Goal: Task Accomplishment & Management: Complete application form

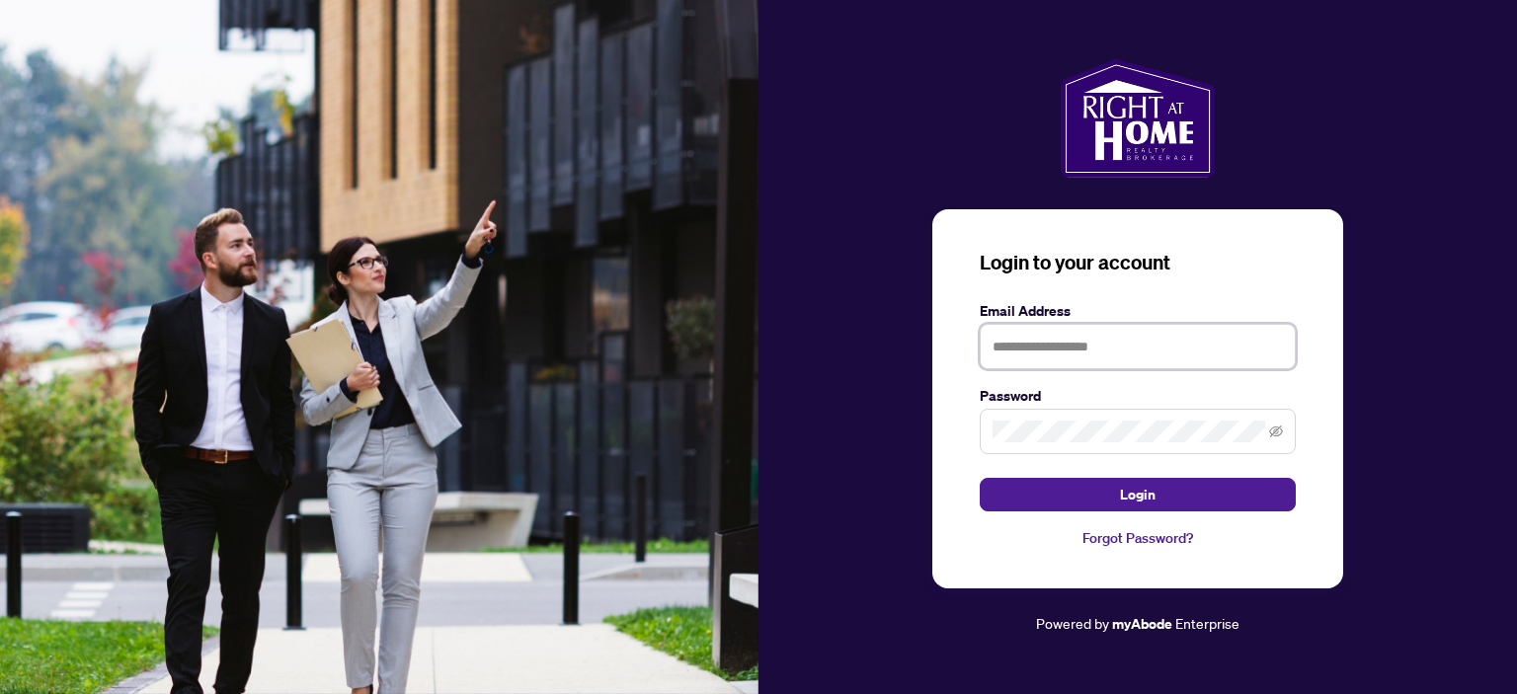
click at [1008, 351] on input "text" at bounding box center [1138, 346] width 316 height 45
type input "**********"
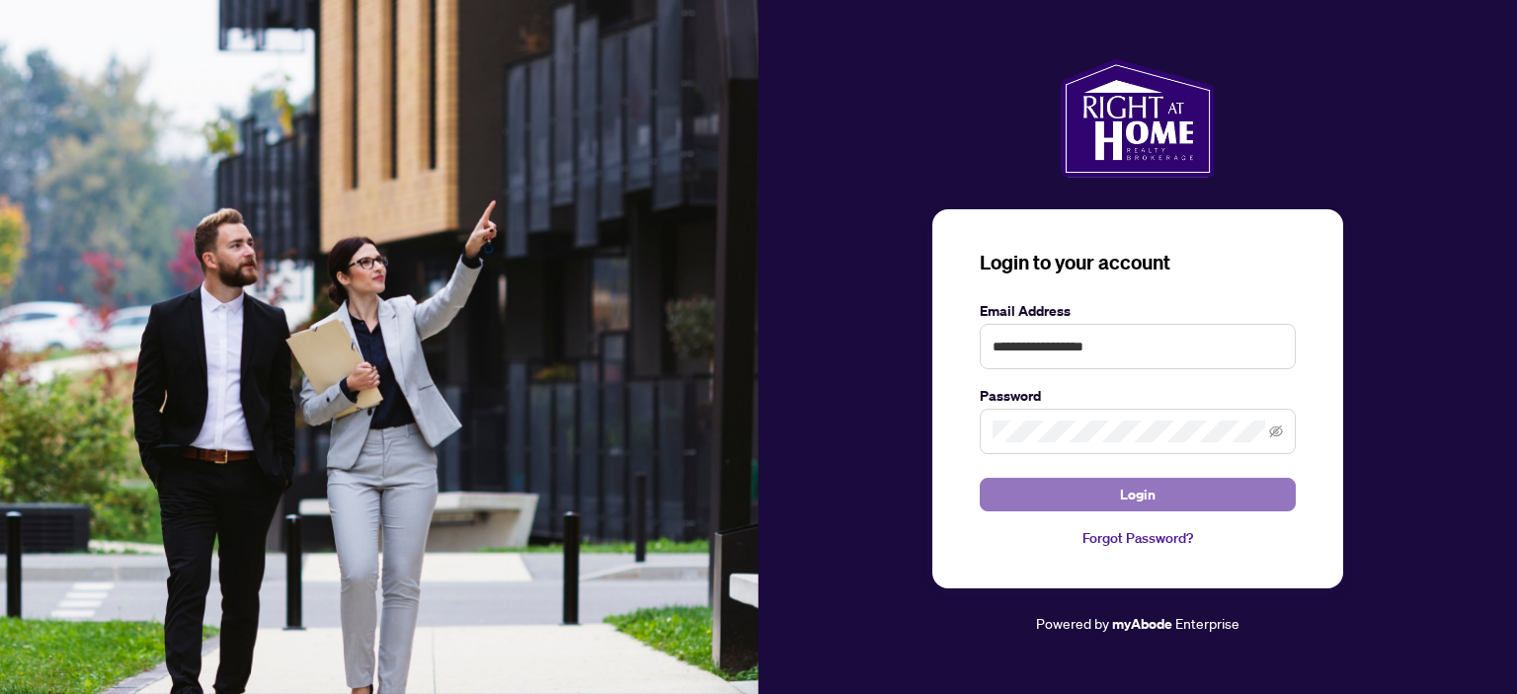
click at [1144, 495] on span "Login" at bounding box center [1138, 495] width 36 height 32
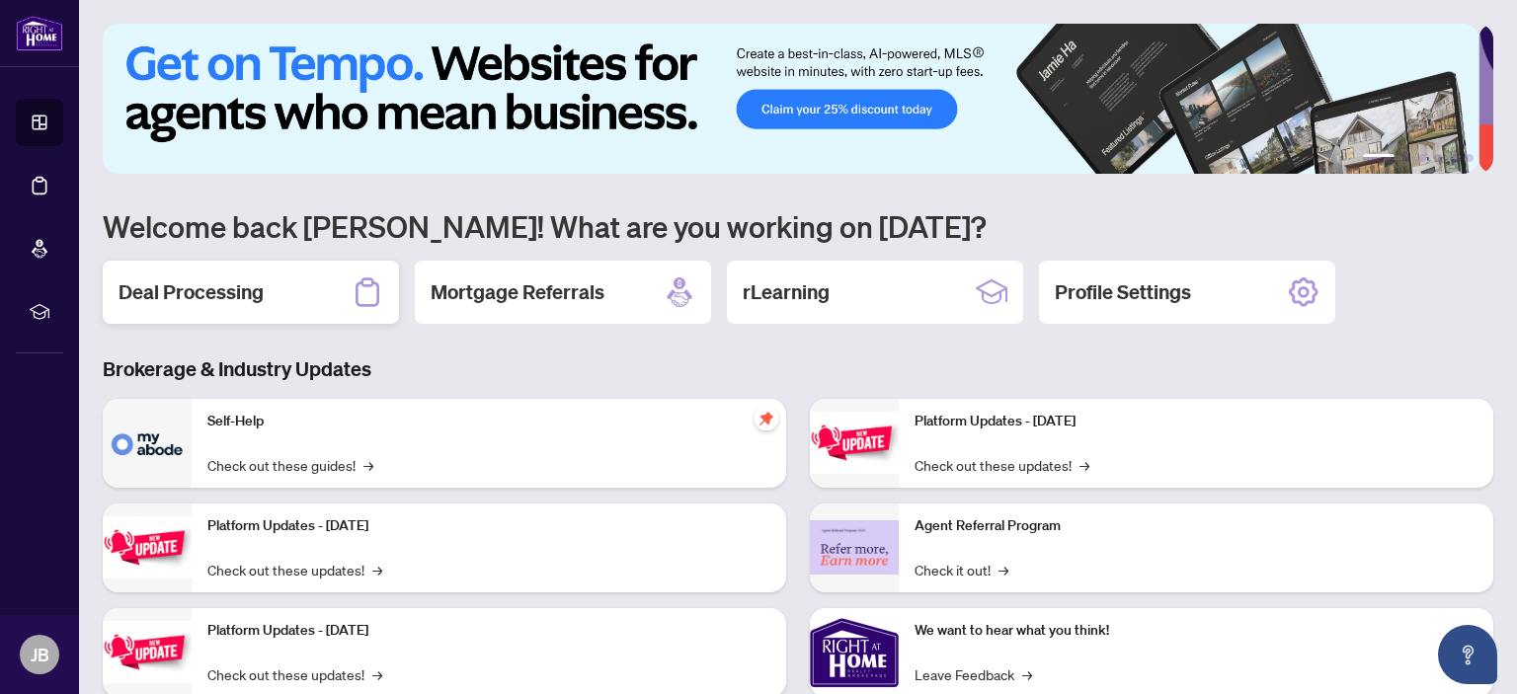
click at [253, 292] on h2 "Deal Processing" at bounding box center [191, 293] width 145 height 28
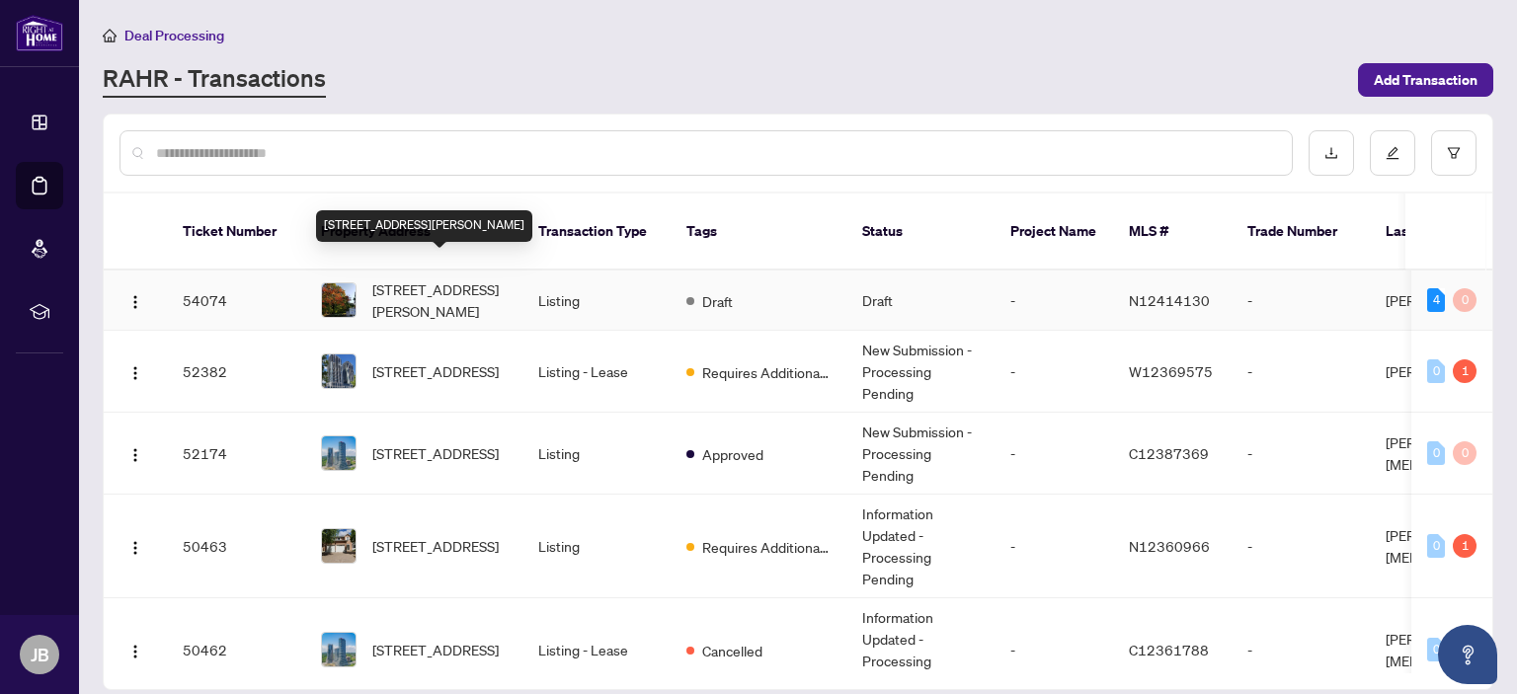
click at [400, 279] on span "[STREET_ADDRESS][PERSON_NAME]" at bounding box center [439, 300] width 134 height 43
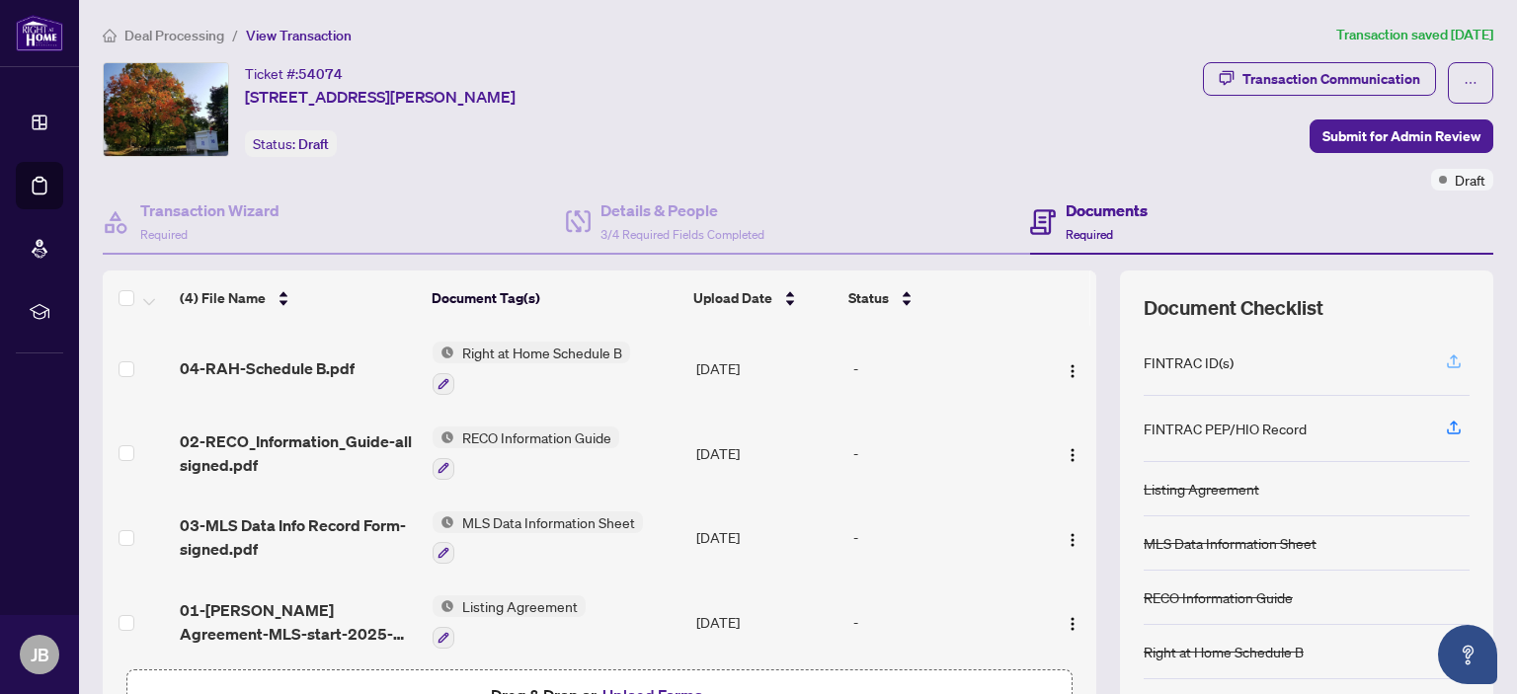
click at [1445, 357] on icon "button" at bounding box center [1454, 362] width 18 height 18
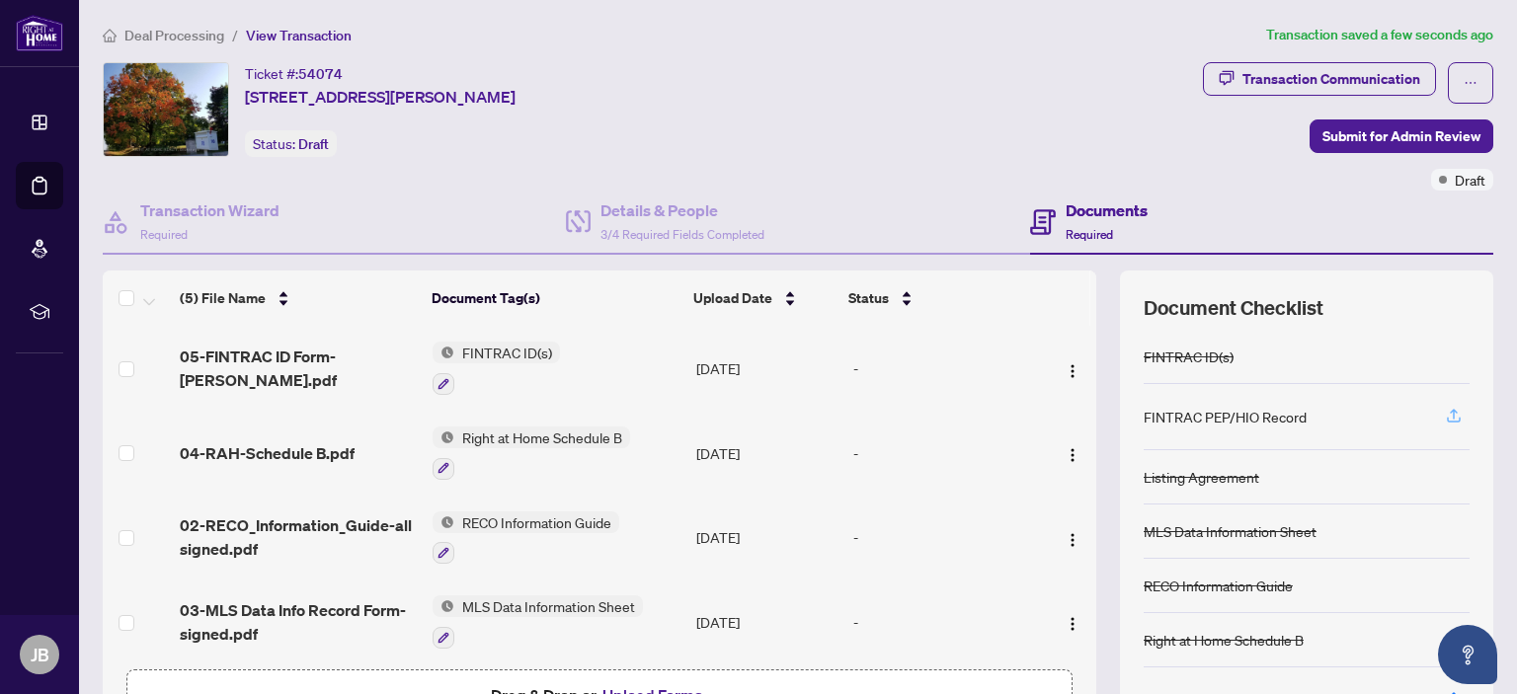
click at [1450, 414] on icon "button" at bounding box center [1454, 414] width 8 height 10
click at [1445, 416] on icon "button" at bounding box center [1454, 416] width 18 height 18
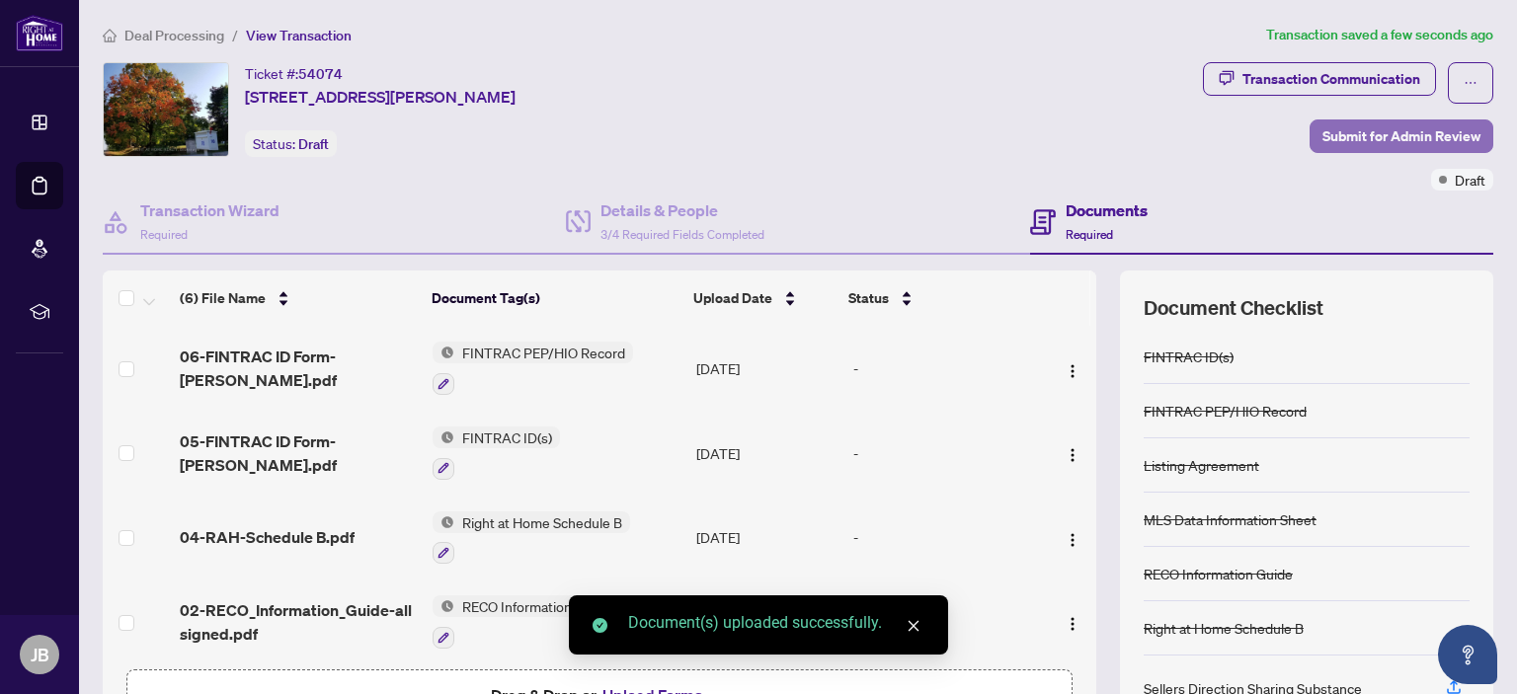
click at [1368, 126] on span "Submit for Admin Review" at bounding box center [1402, 137] width 158 height 32
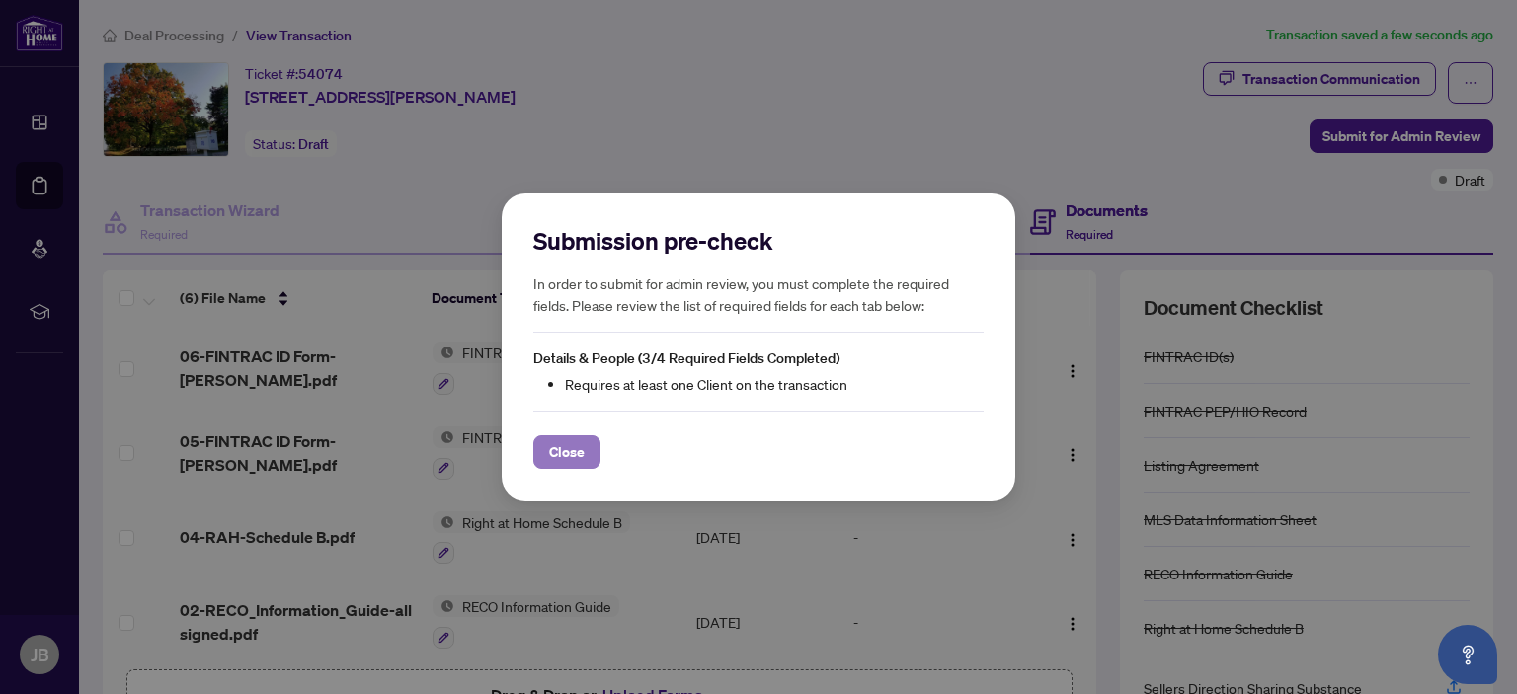
click at [561, 449] on span "Close" at bounding box center [567, 453] width 36 height 32
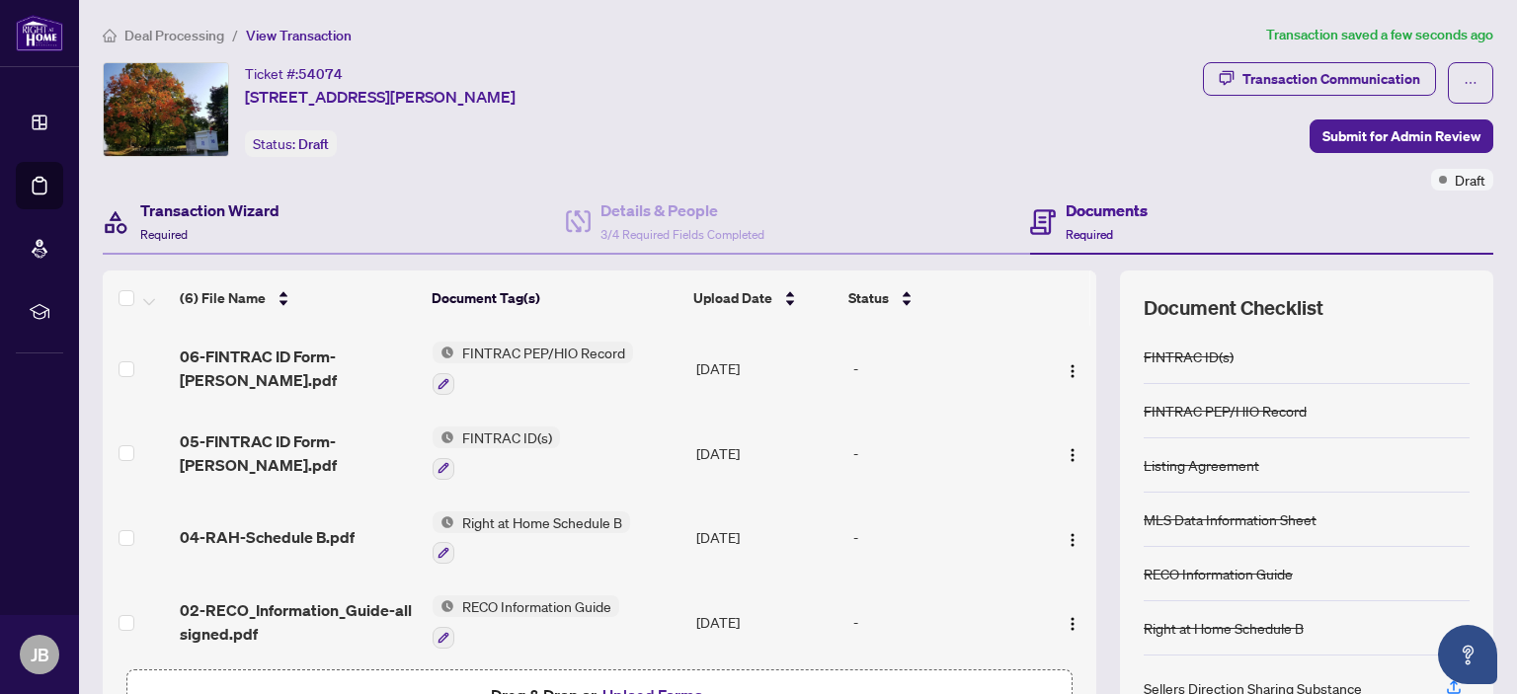
click at [211, 202] on h4 "Transaction Wizard" at bounding box center [209, 211] width 139 height 24
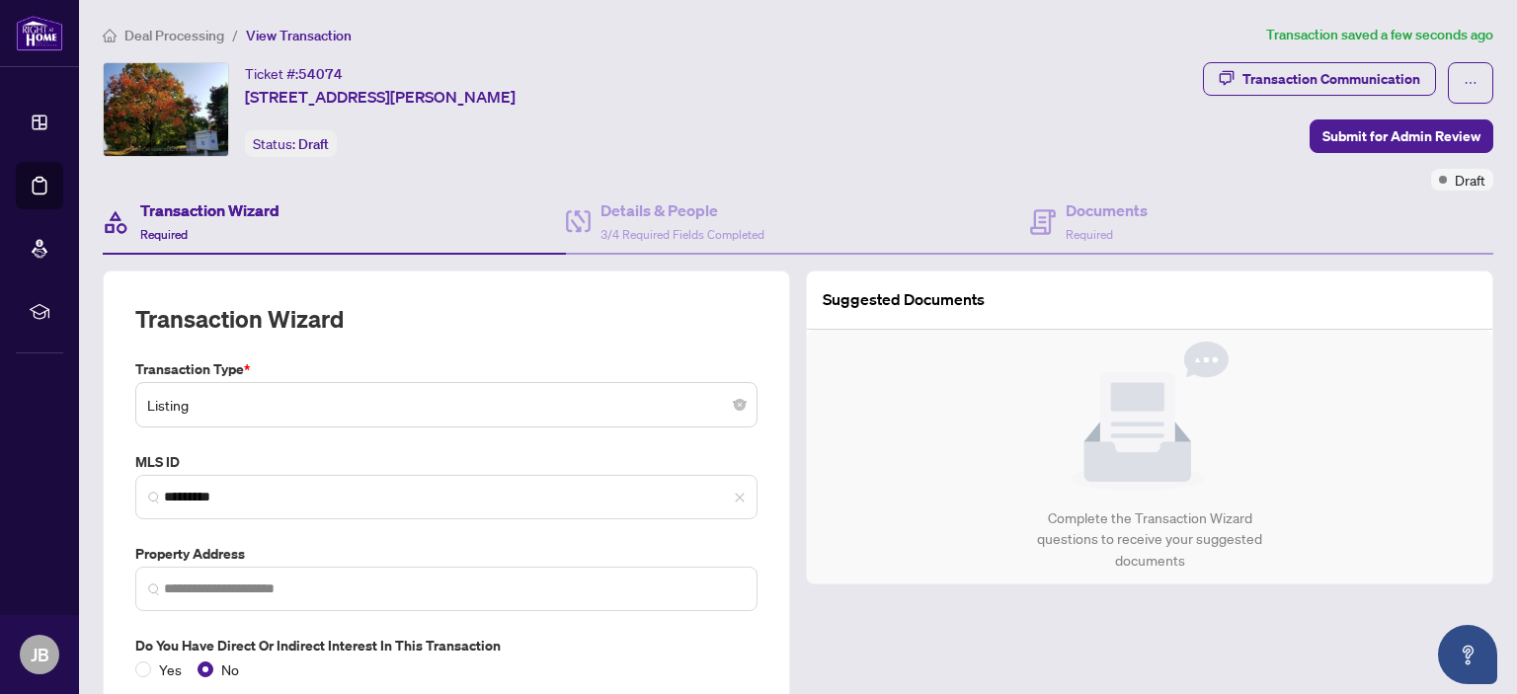
type input "**********"
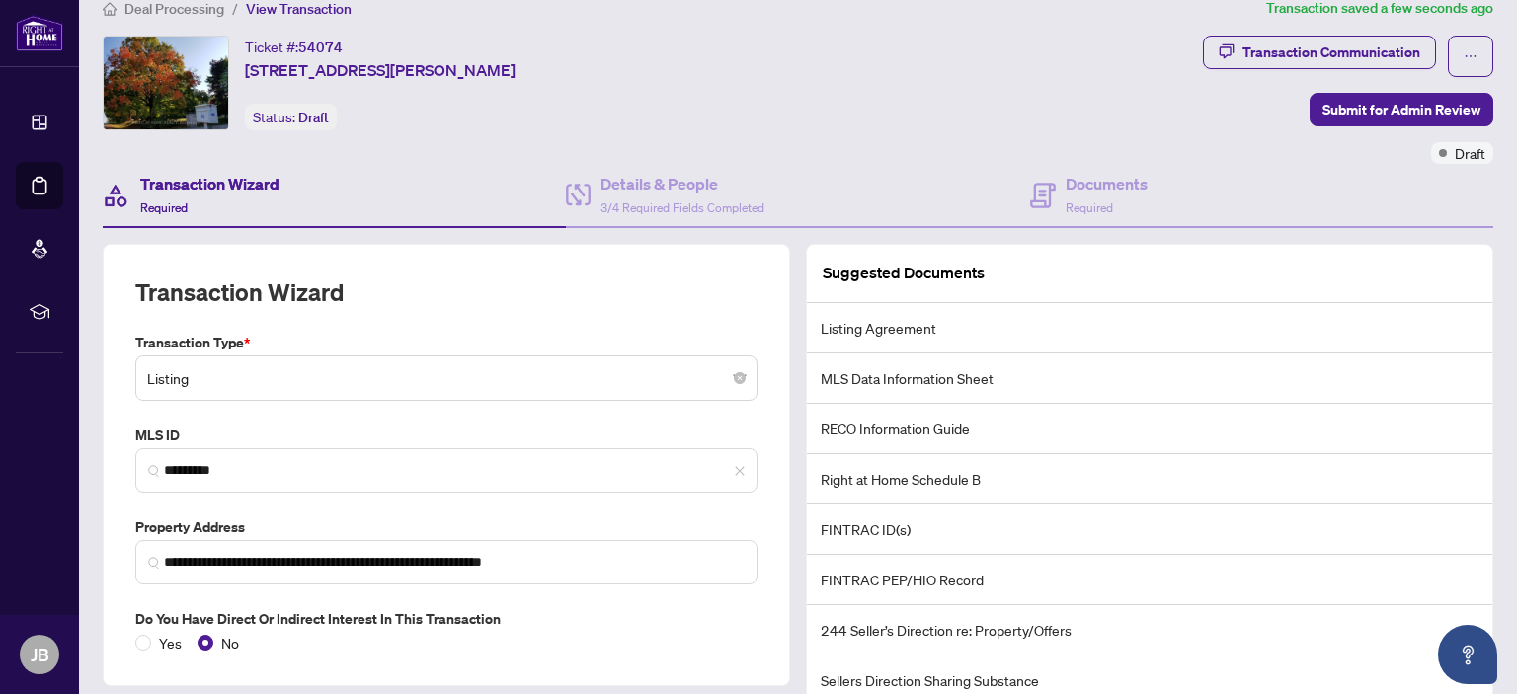
scroll to position [24, 0]
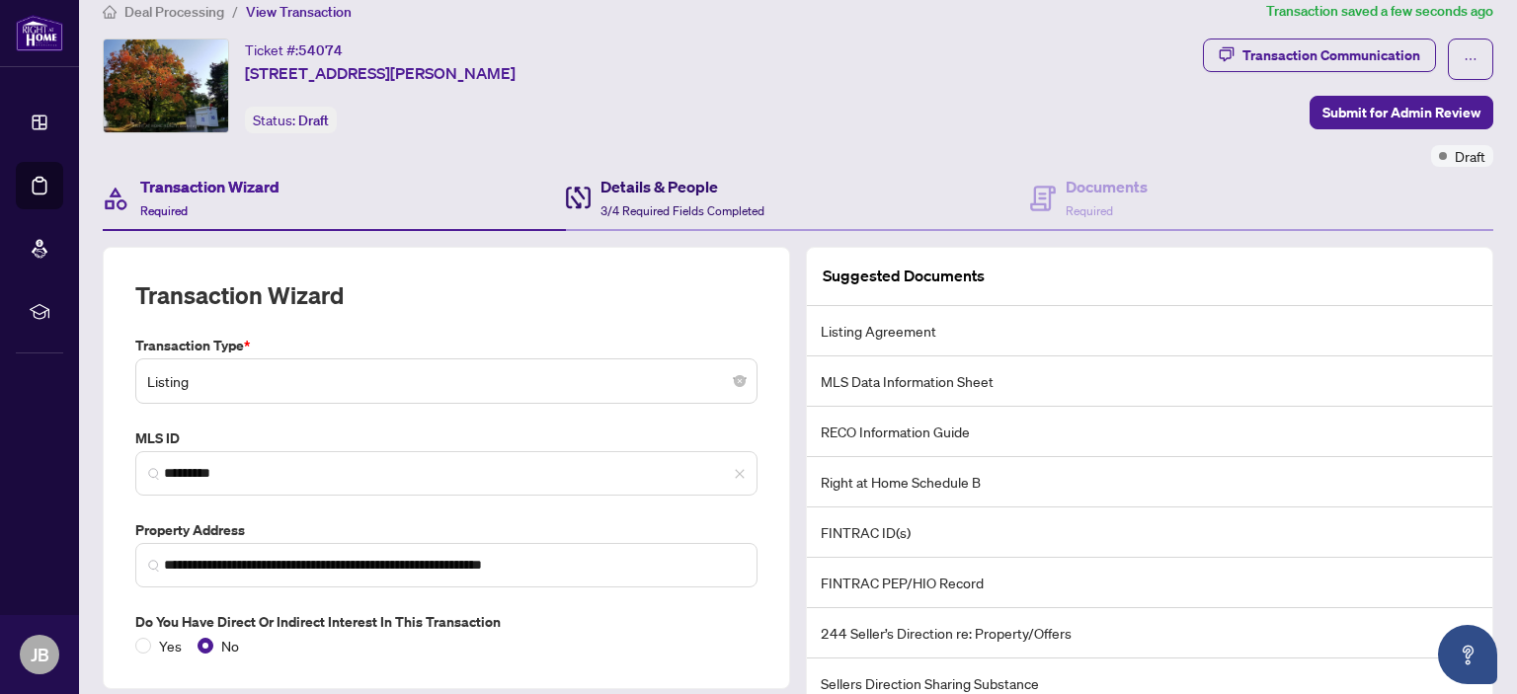
click at [648, 188] on h4 "Details & People" at bounding box center [683, 187] width 164 height 24
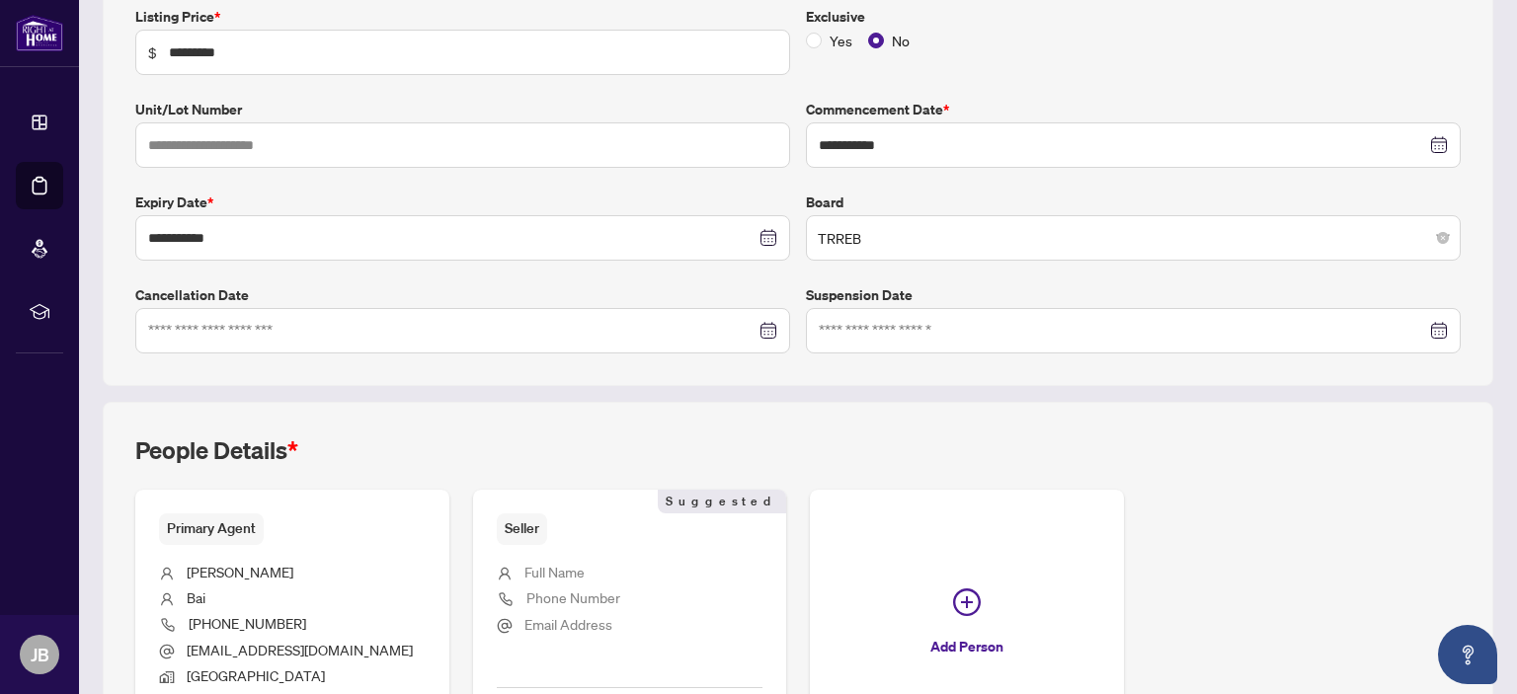
scroll to position [485, 0]
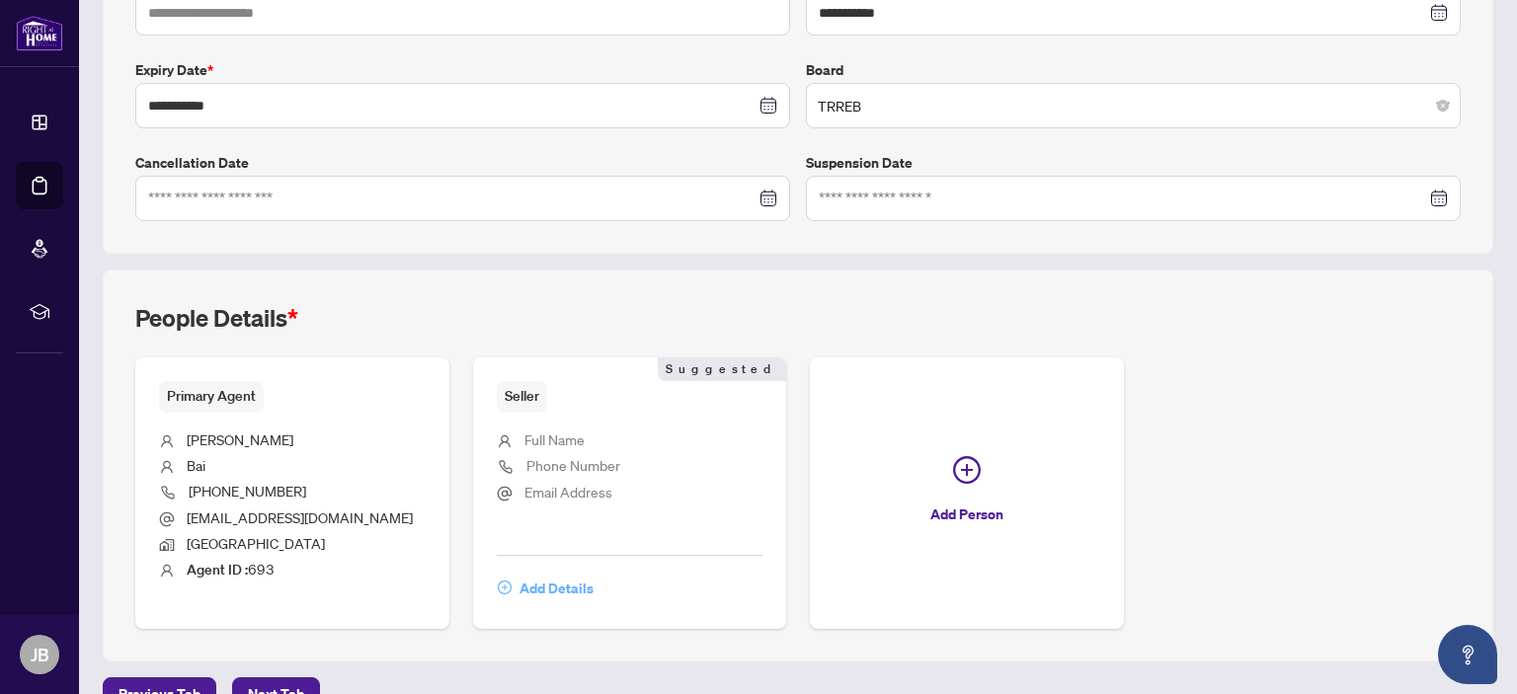
click at [566, 580] on span "Add Details" at bounding box center [557, 589] width 74 height 32
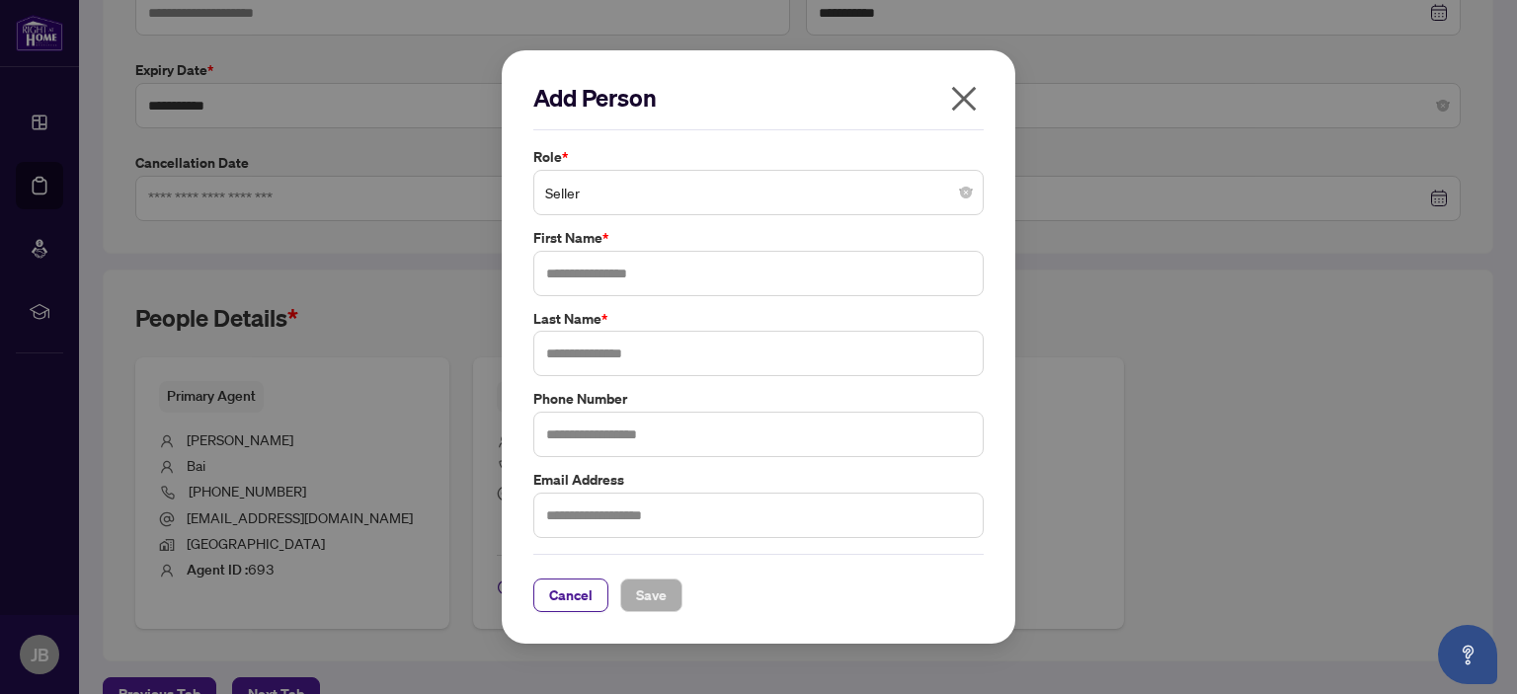
click at [565, 193] on span "Seller" at bounding box center [758, 193] width 427 height 38
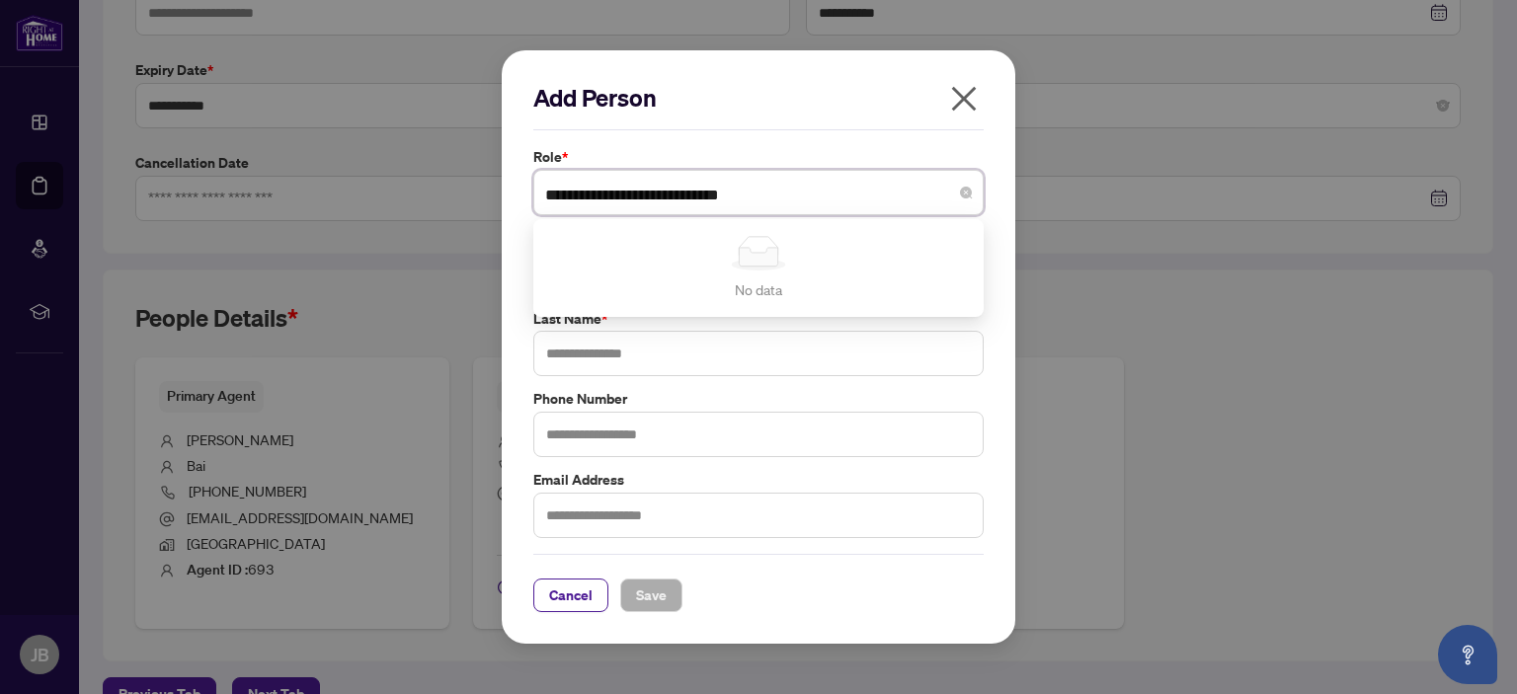
click at [876, 281] on div "No data" at bounding box center [758, 290] width 403 height 22
type input "**********"
click at [792, 440] on input "text" at bounding box center [758, 434] width 450 height 45
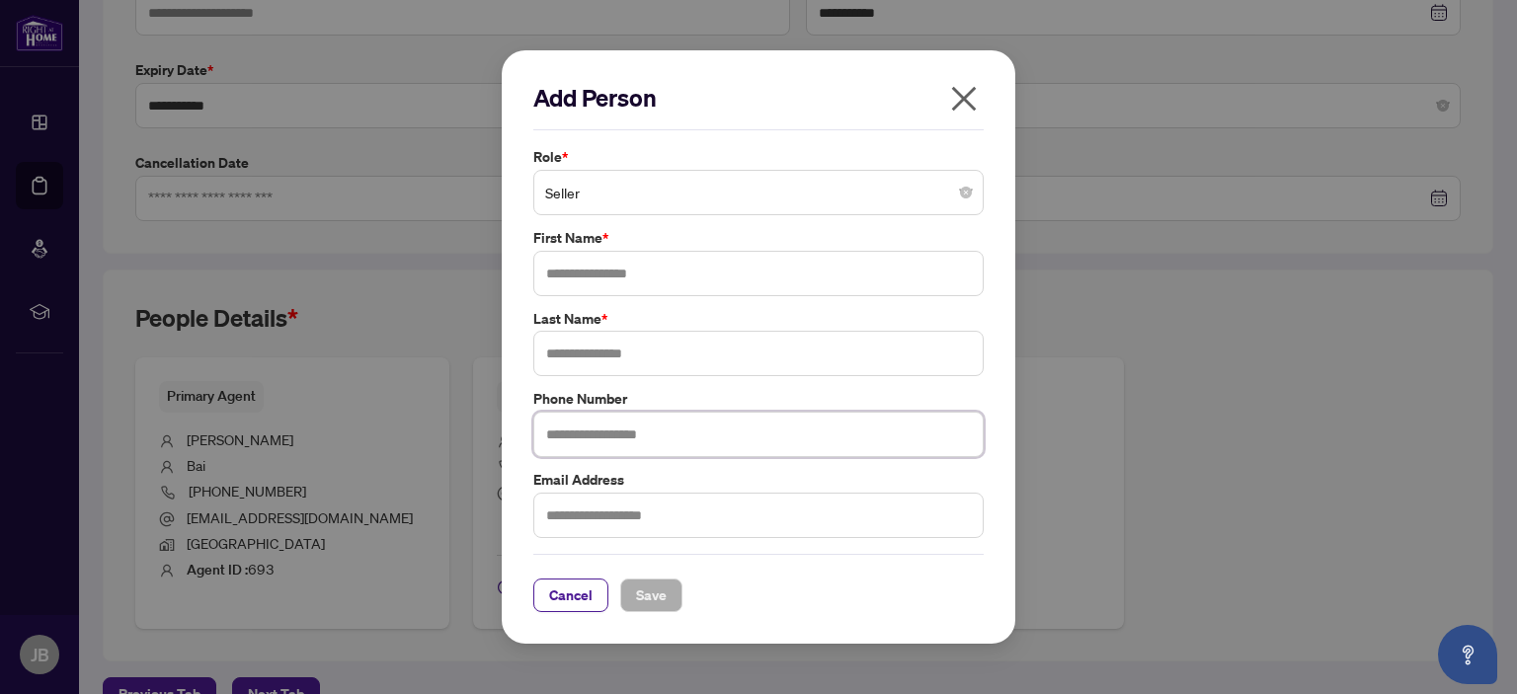
click at [620, 193] on span "Seller" at bounding box center [758, 193] width 427 height 38
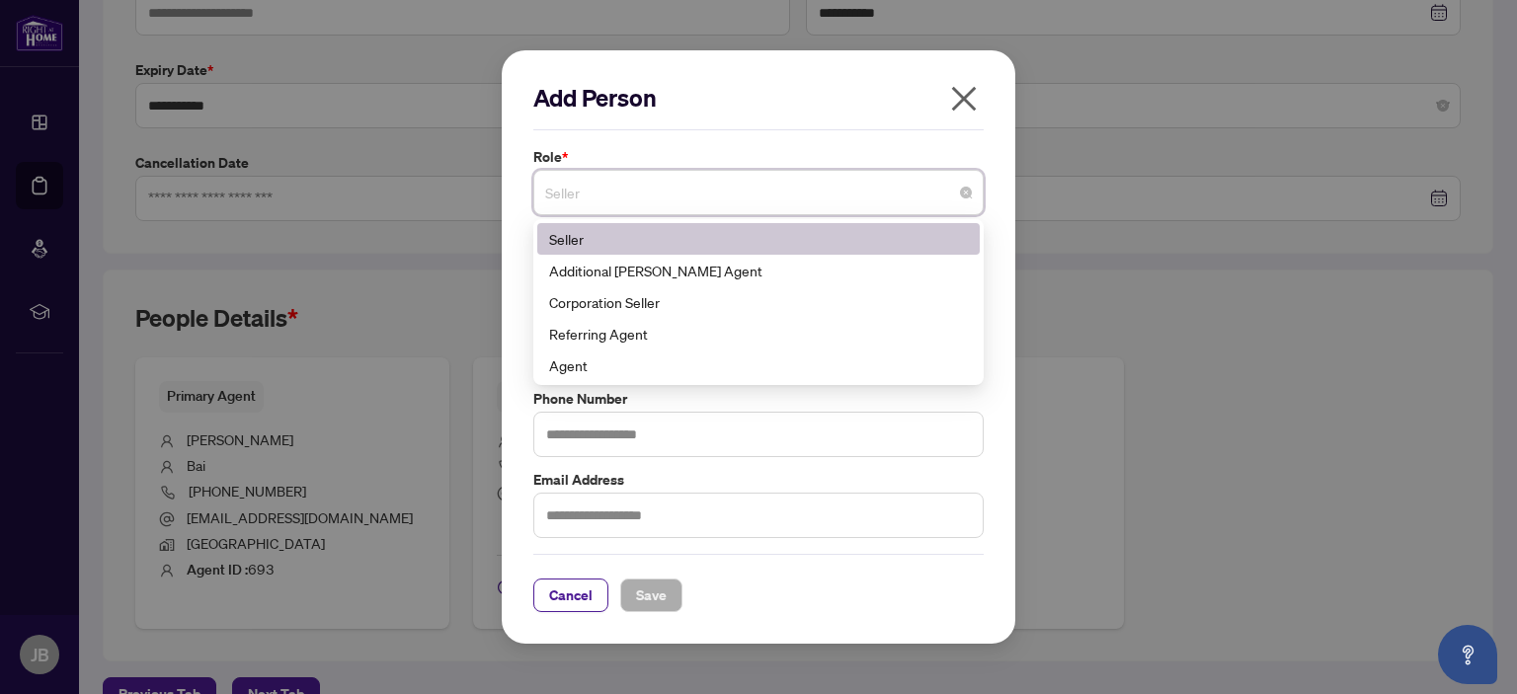
click at [568, 234] on div "Seller" at bounding box center [758, 239] width 419 height 22
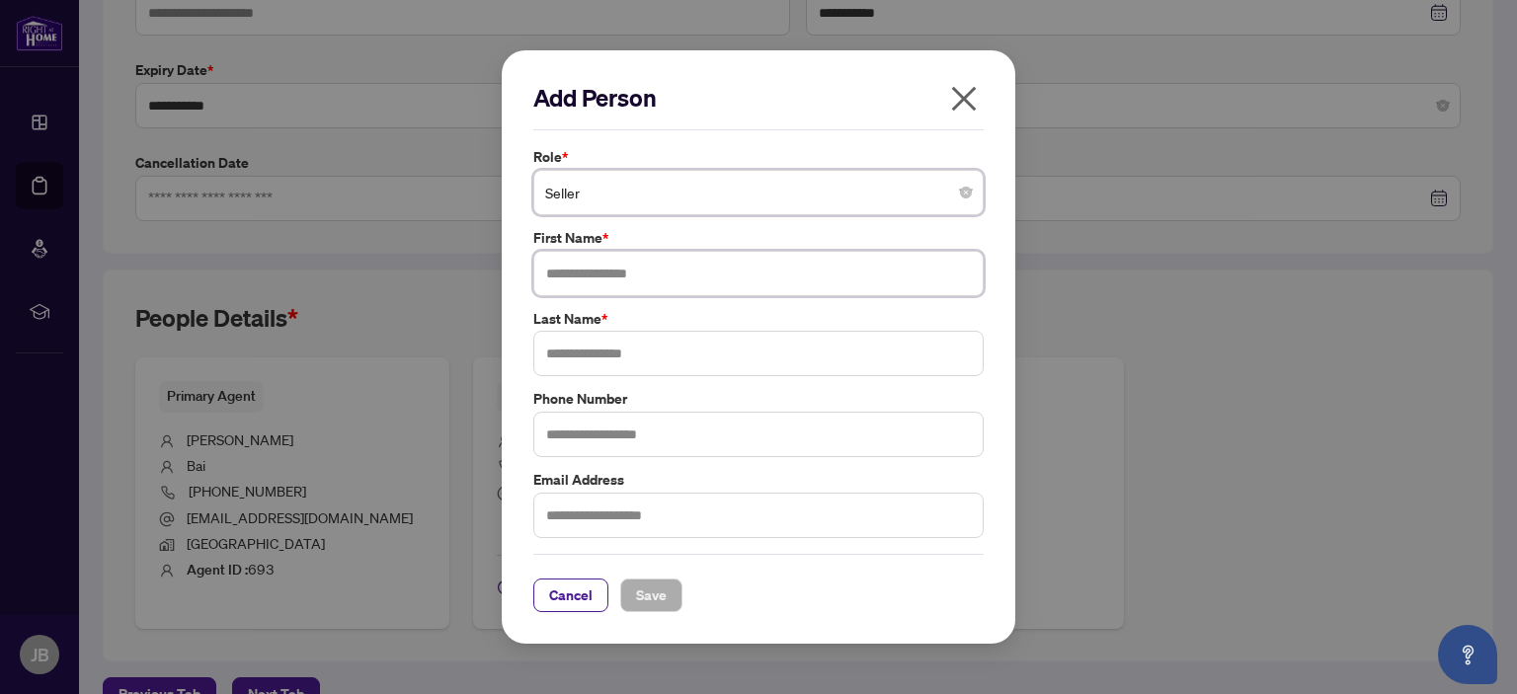
click at [559, 274] on input "text" at bounding box center [758, 273] width 450 height 45
type input "*******"
click at [561, 351] on input "text" at bounding box center [758, 353] width 450 height 45
type input "***"
click at [651, 589] on span "Save" at bounding box center [651, 596] width 31 height 32
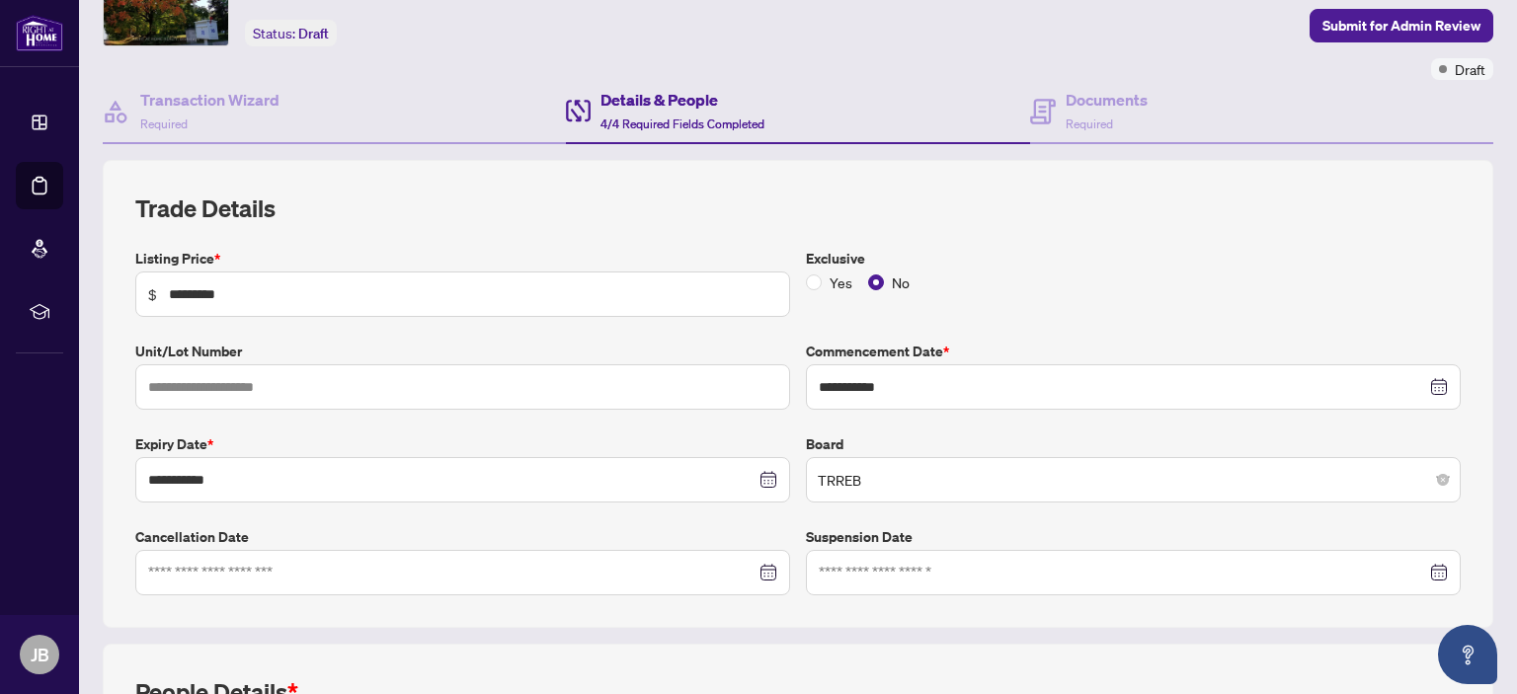
scroll to position [59, 0]
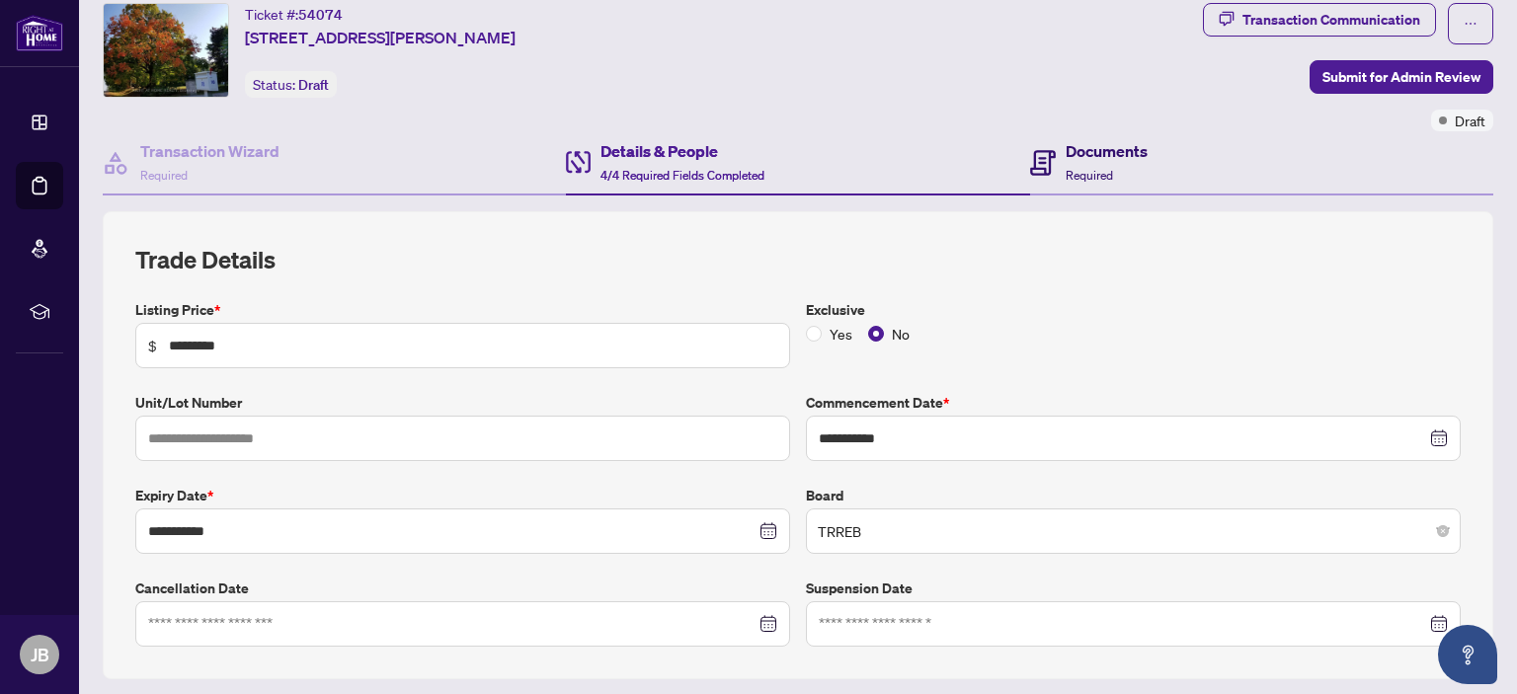
click at [1083, 148] on h4 "Documents" at bounding box center [1107, 151] width 82 height 24
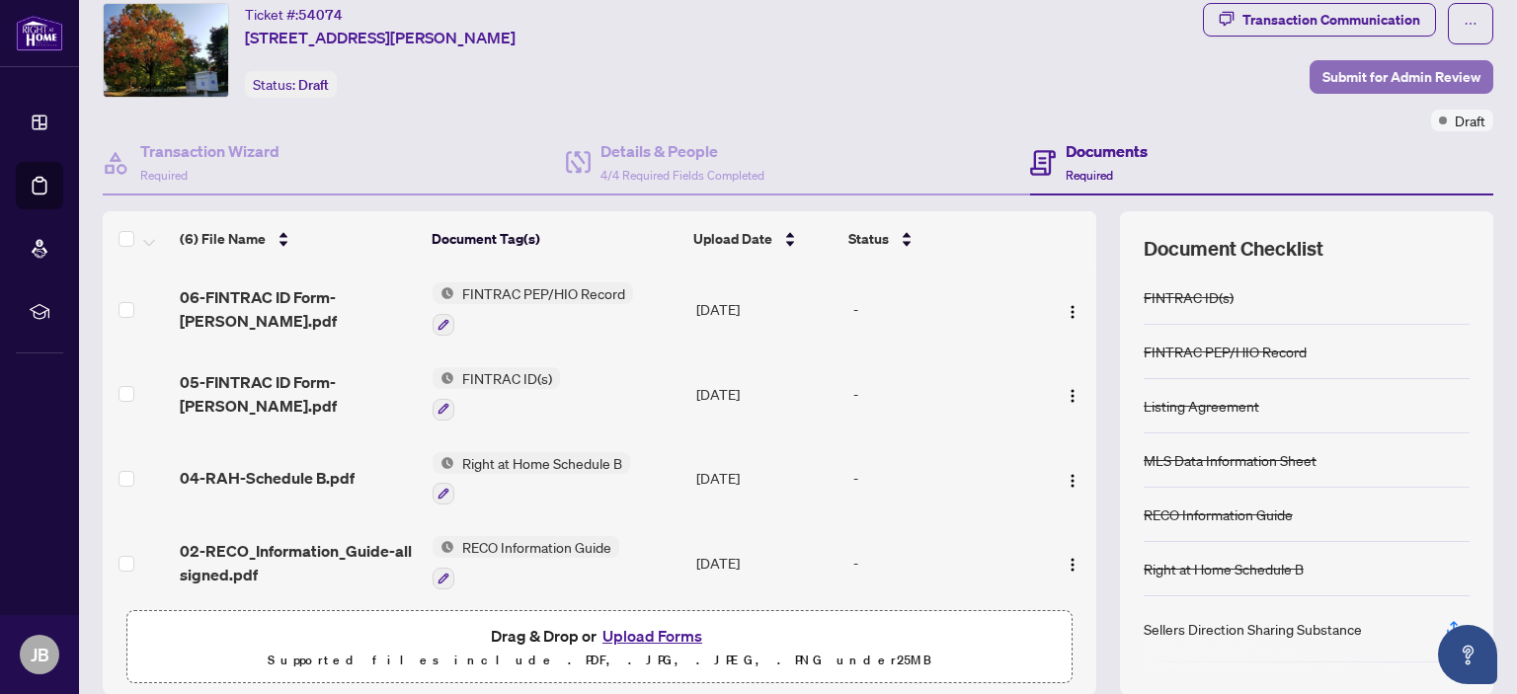
click at [1387, 66] on span "Submit for Admin Review" at bounding box center [1402, 77] width 158 height 32
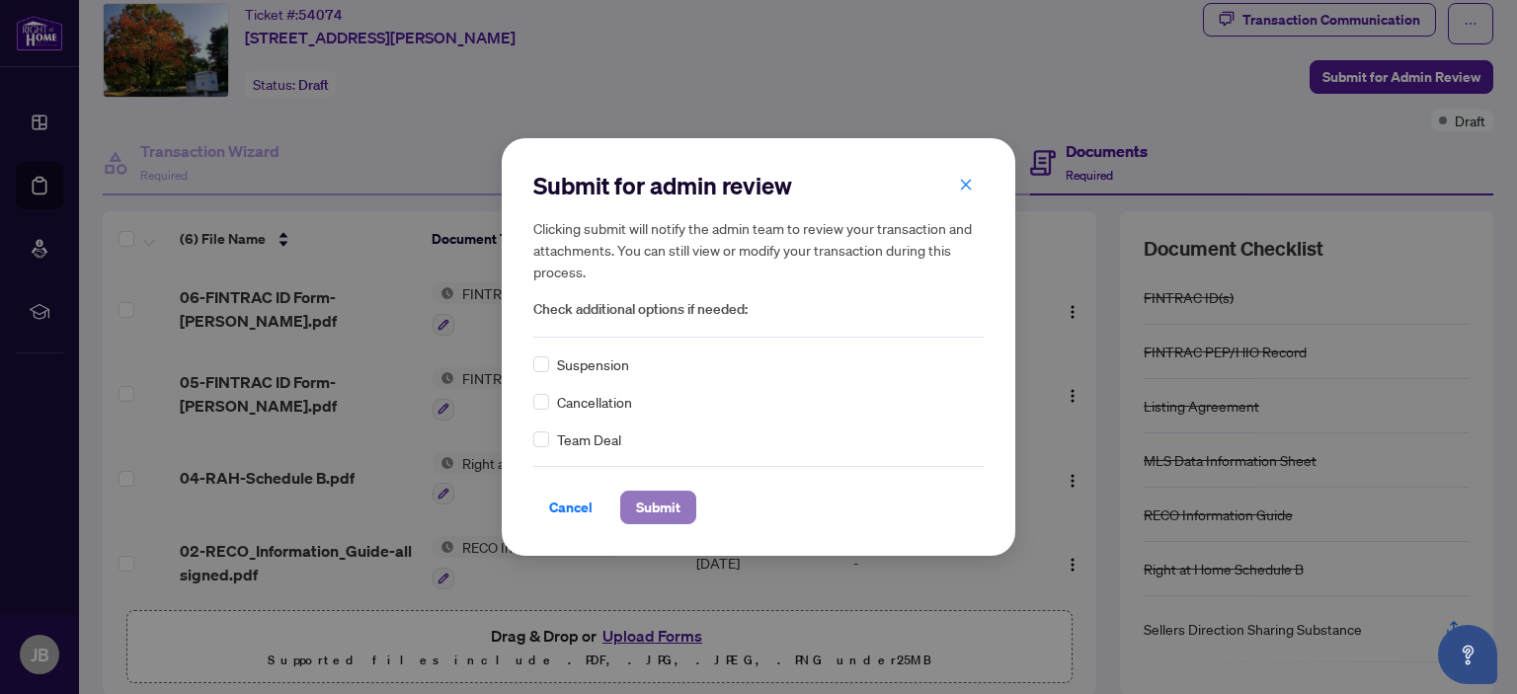
click at [657, 504] on span "Submit" at bounding box center [658, 508] width 44 height 32
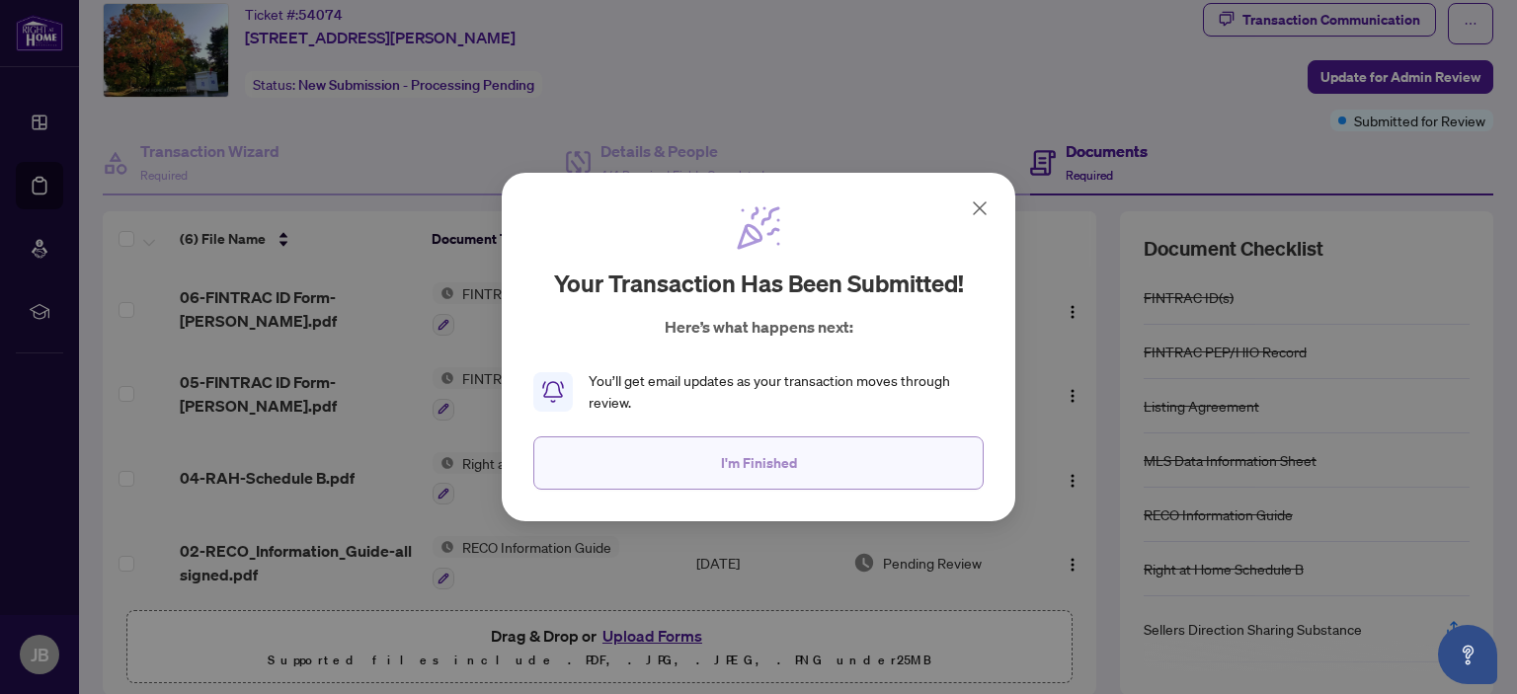
click at [770, 464] on span "I'm Finished" at bounding box center [759, 463] width 76 height 32
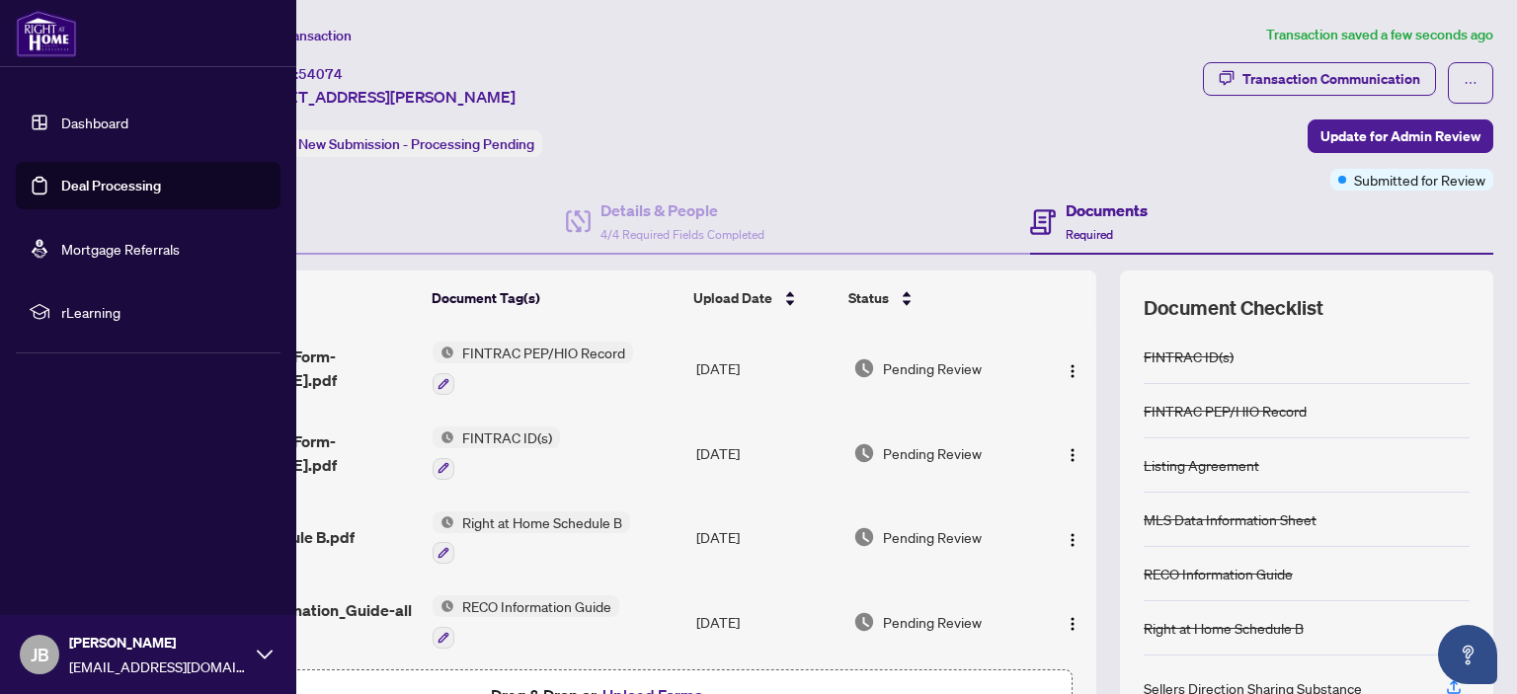
click at [91, 179] on link "Deal Processing" at bounding box center [111, 186] width 100 height 18
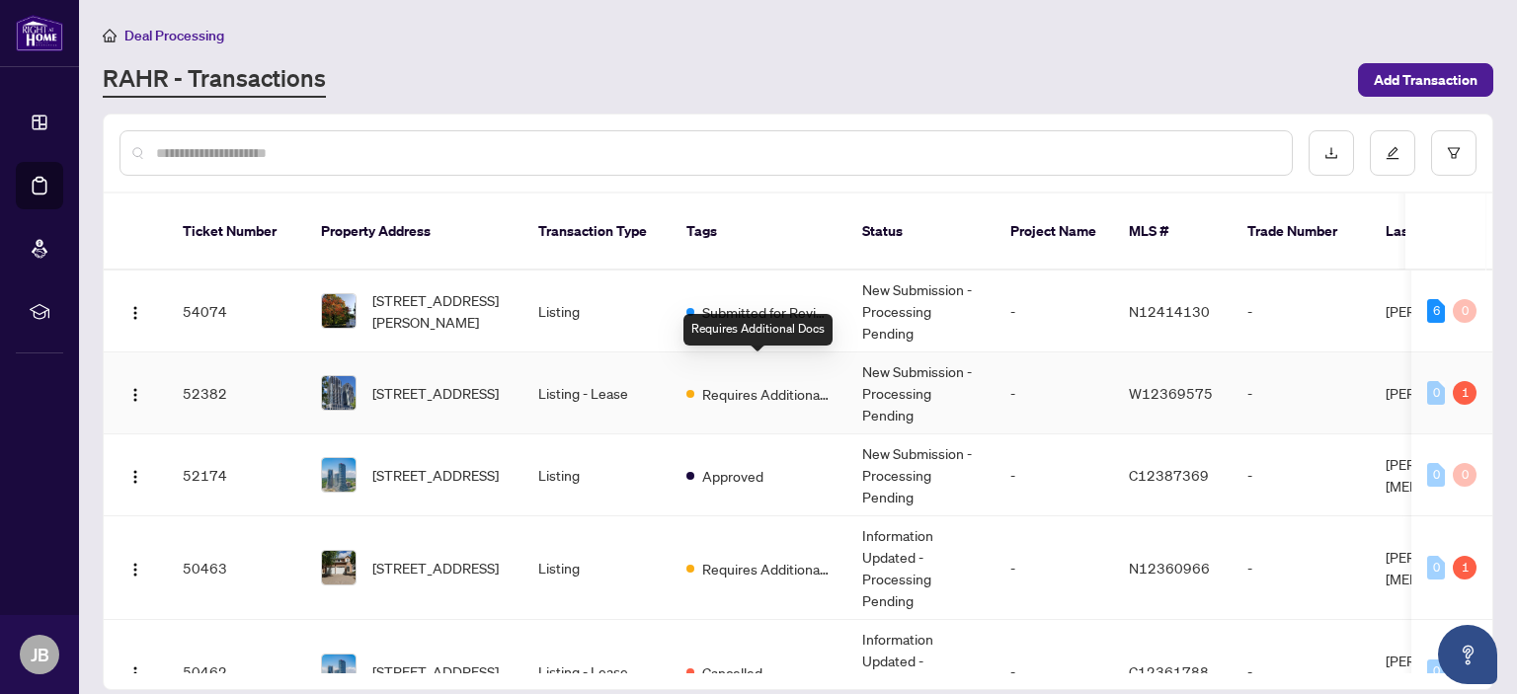
click at [758, 383] on span "Requires Additional Docs" at bounding box center [766, 394] width 128 height 22
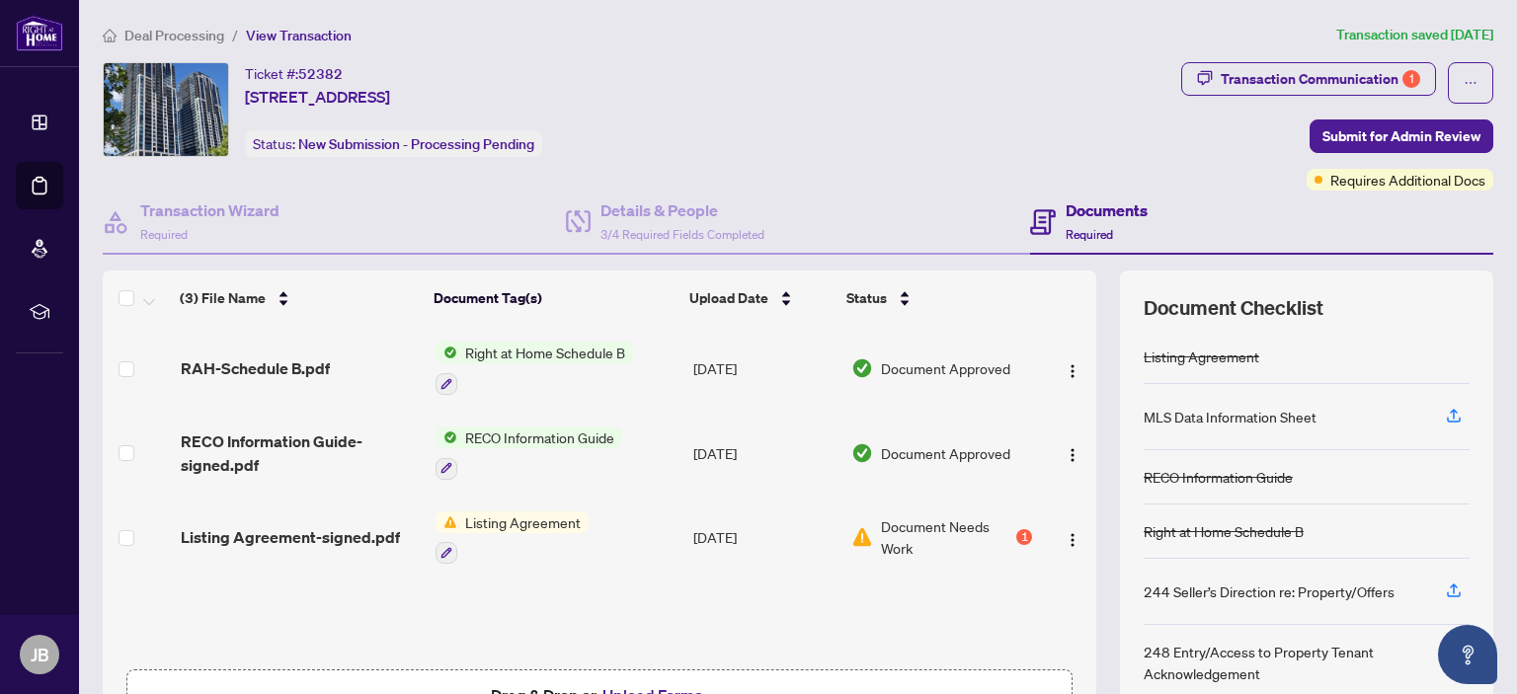
click at [904, 521] on span "Document Needs Work" at bounding box center [947, 537] width 132 height 43
